Goal: Check status: Check status

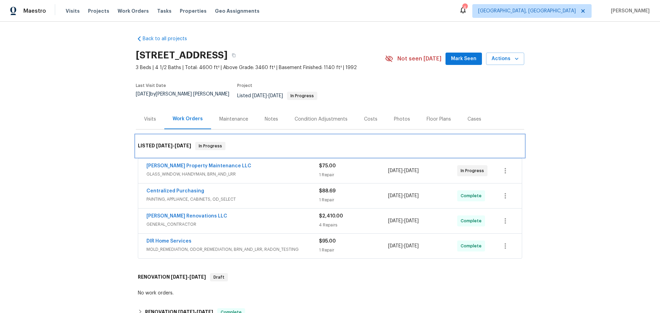
click at [249, 142] on div "LISTED [DATE] - [DATE] In Progress" at bounding box center [330, 146] width 384 height 8
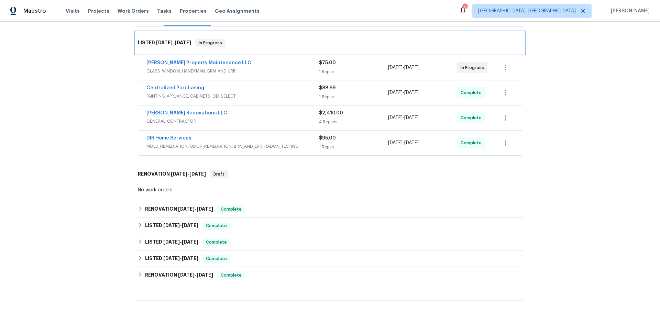
scroll to position [172, 0]
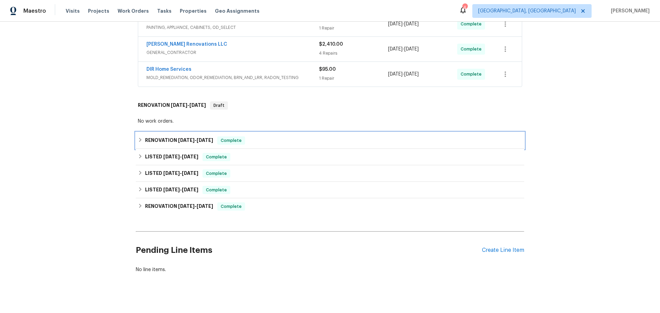
click at [205, 138] on span "[DATE]" at bounding box center [205, 140] width 17 height 5
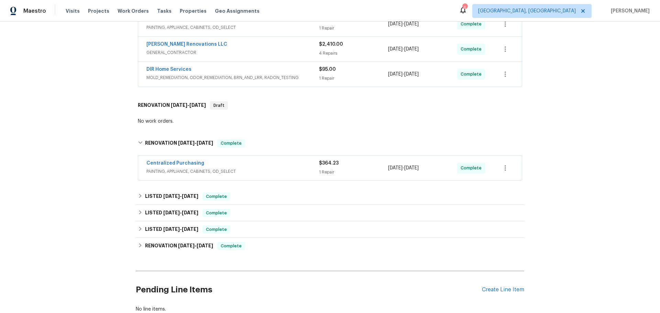
click at [223, 162] on div "Centralized Purchasing" at bounding box center [232, 164] width 173 height 8
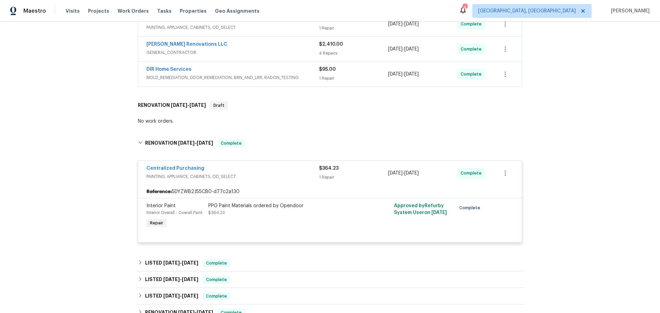
click at [223, 165] on div "Centralized Purchasing" at bounding box center [232, 169] width 173 height 8
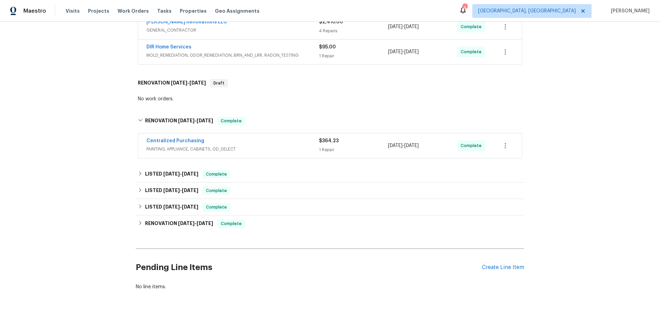
scroll to position [219, 0]
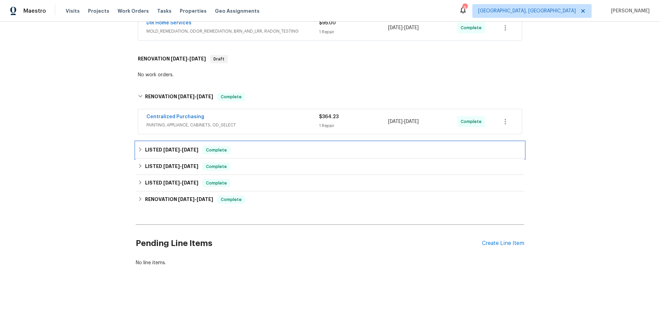
click at [169, 147] on span "[DATE]" at bounding box center [171, 149] width 17 height 5
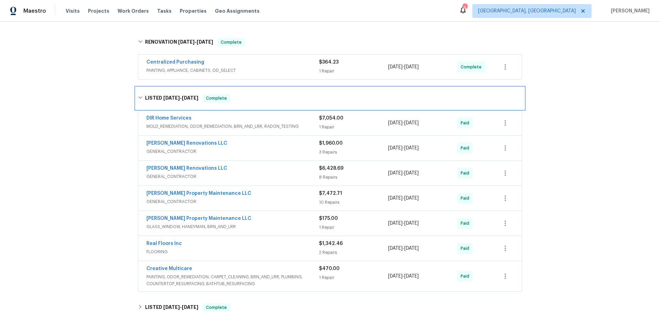
scroll to position [287, 0]
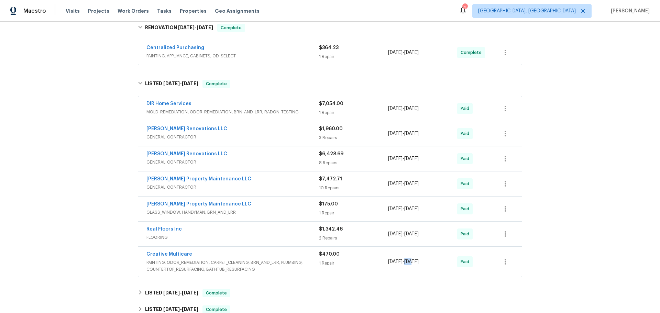
drag, startPoint x: 420, startPoint y: 259, endPoint x: 414, endPoint y: 259, distance: 6.2
click at [414, 260] on span "[DATE]" at bounding box center [411, 262] width 14 height 5
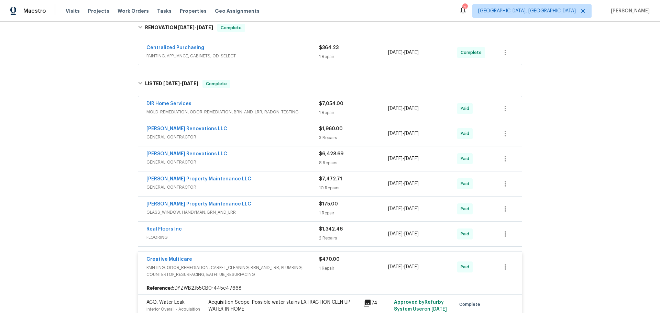
click at [598, 234] on div "Back to all projects [STREET_ADDRESS] 3 Beds | 4 1/2 Baths | Total: 4600 ft² | …" at bounding box center [330, 168] width 660 height 292
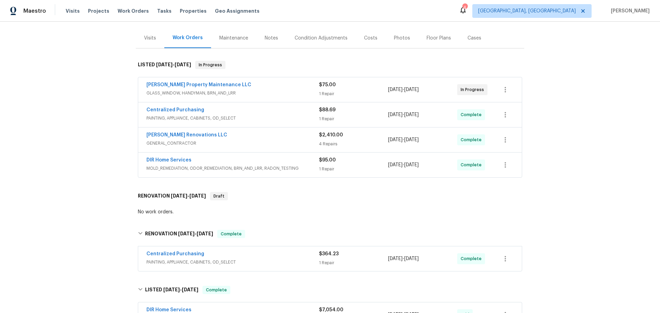
scroll to position [0, 0]
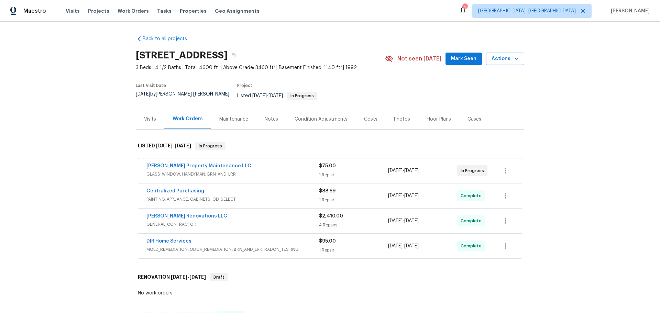
click at [246, 171] on span "GLASS_WINDOW, HANDYMAN, BRN_AND_LRR" at bounding box center [232, 174] width 173 height 7
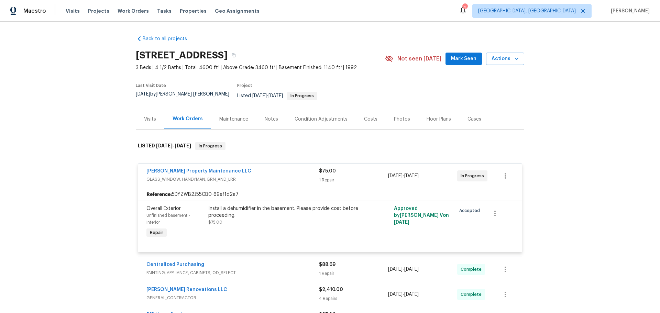
click at [246, 168] on div "[PERSON_NAME] Property Maintenance LLC" at bounding box center [232, 172] width 173 height 8
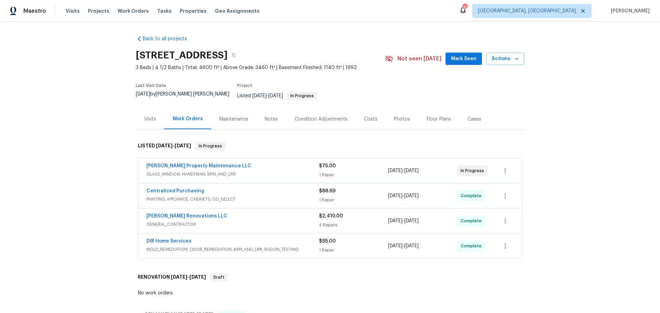
click at [245, 196] on span "PAINTING, APPLIANCE, CABINETS, OD_SELECT" at bounding box center [232, 199] width 173 height 7
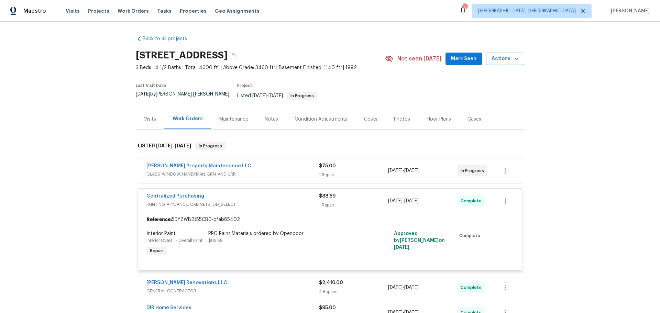
click at [245, 193] on div "Centralized Purchasing" at bounding box center [232, 197] width 173 height 8
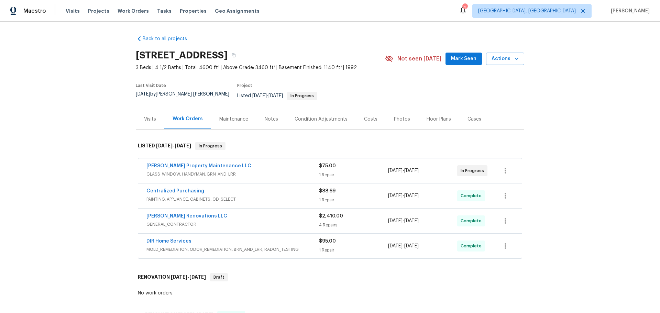
scroll to position [34, 0]
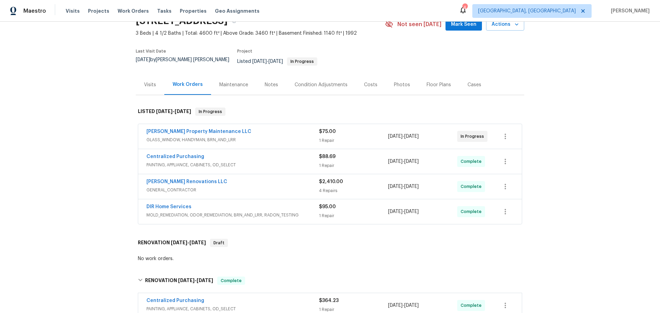
click at [244, 187] on span "GENERAL_CONTRACTOR" at bounding box center [232, 190] width 173 height 7
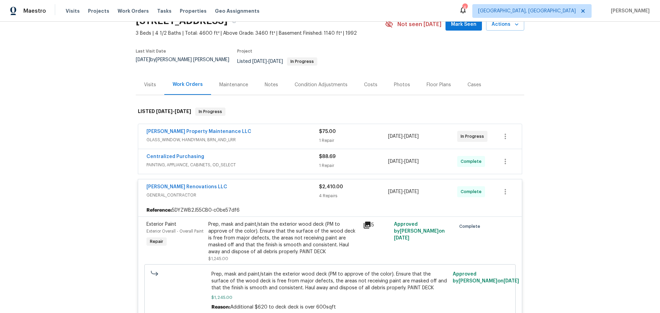
click at [242, 155] on div "Centralized Purchasing" at bounding box center [232, 157] width 173 height 8
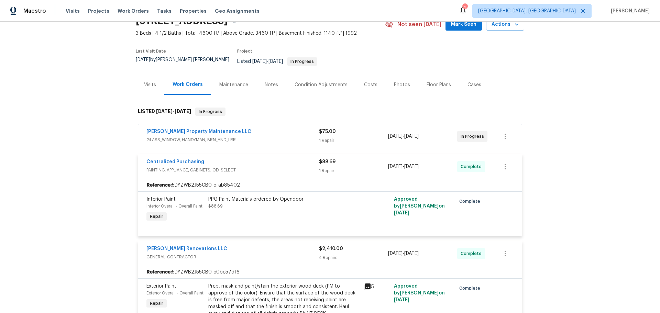
click at [248, 169] on div "Centralized Purchasing PAINTING, APPLIANCE, CABINETS, OD_SELECT" at bounding box center [232, 167] width 173 height 17
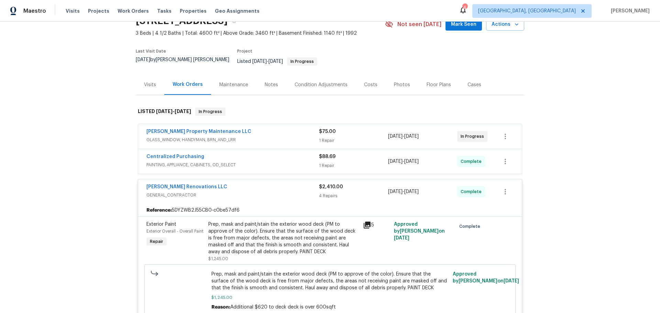
click at [238, 184] on div "[PERSON_NAME] Renovations LLC" at bounding box center [232, 188] width 173 height 8
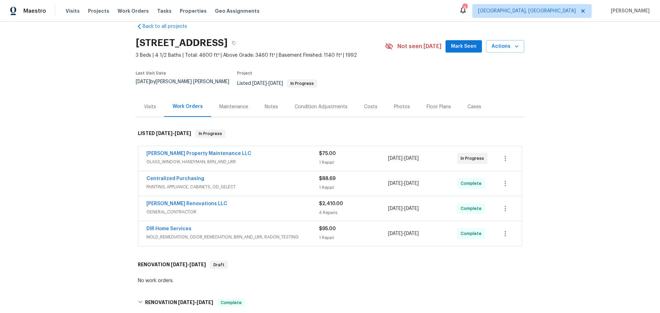
scroll to position [0, 0]
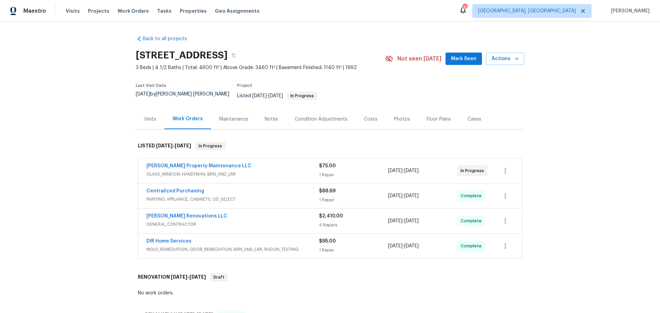
click at [616, 134] on div "Back to all projects [STREET_ADDRESS] 3 Beds | 4 1/2 Baths | Total: 4600 ft² | …" at bounding box center [330, 168] width 660 height 292
